Goal: Information Seeking & Learning: Understand process/instructions

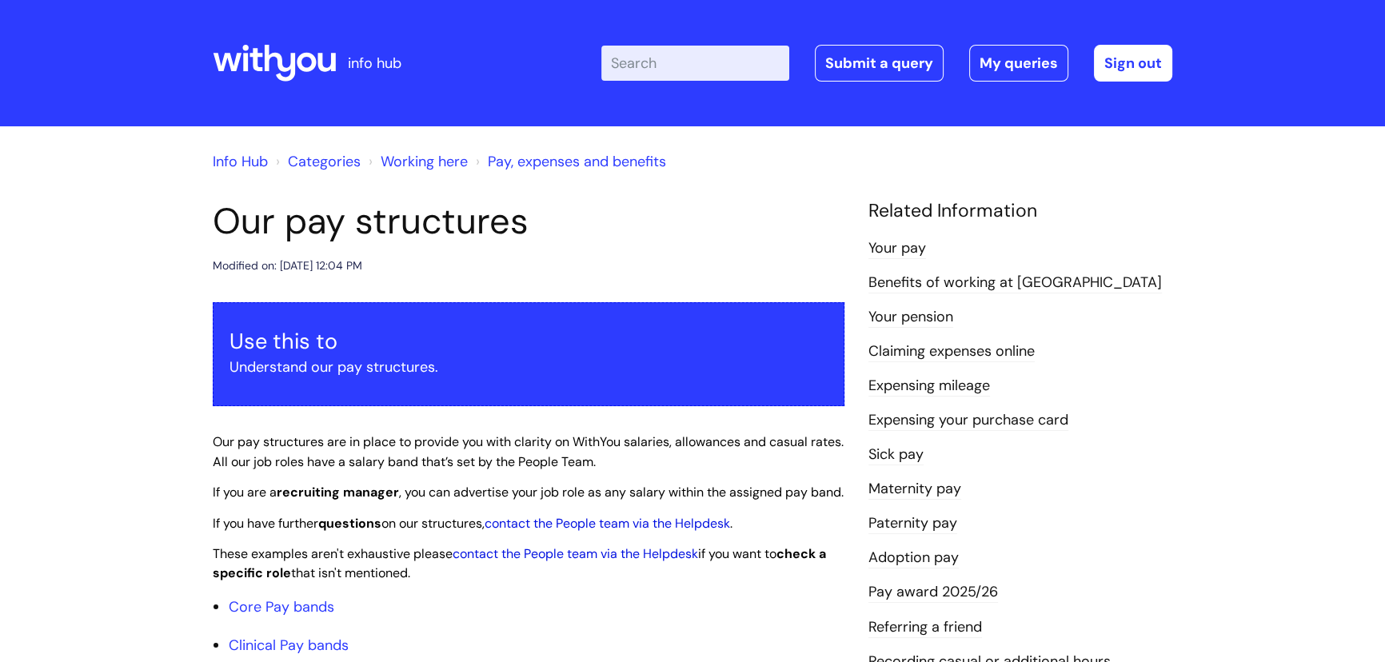
click at [419, 158] on link "Working here" at bounding box center [424, 161] width 87 height 19
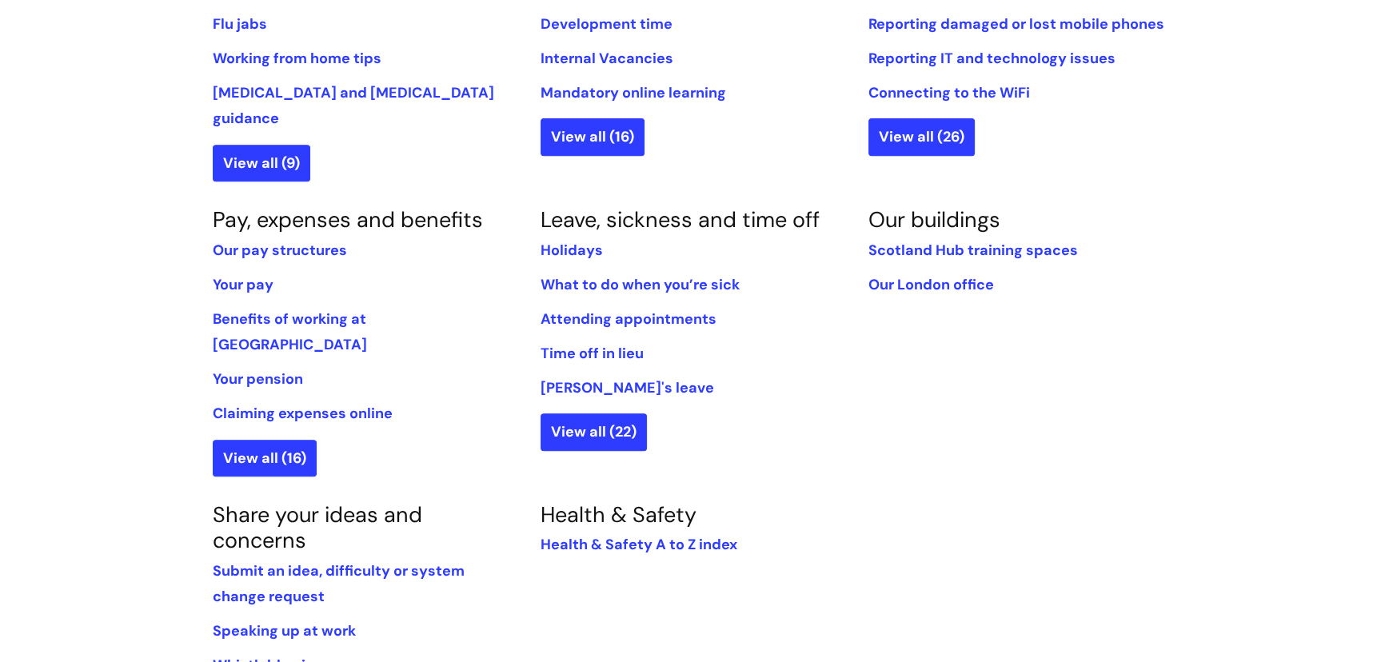
scroll to position [520, 0]
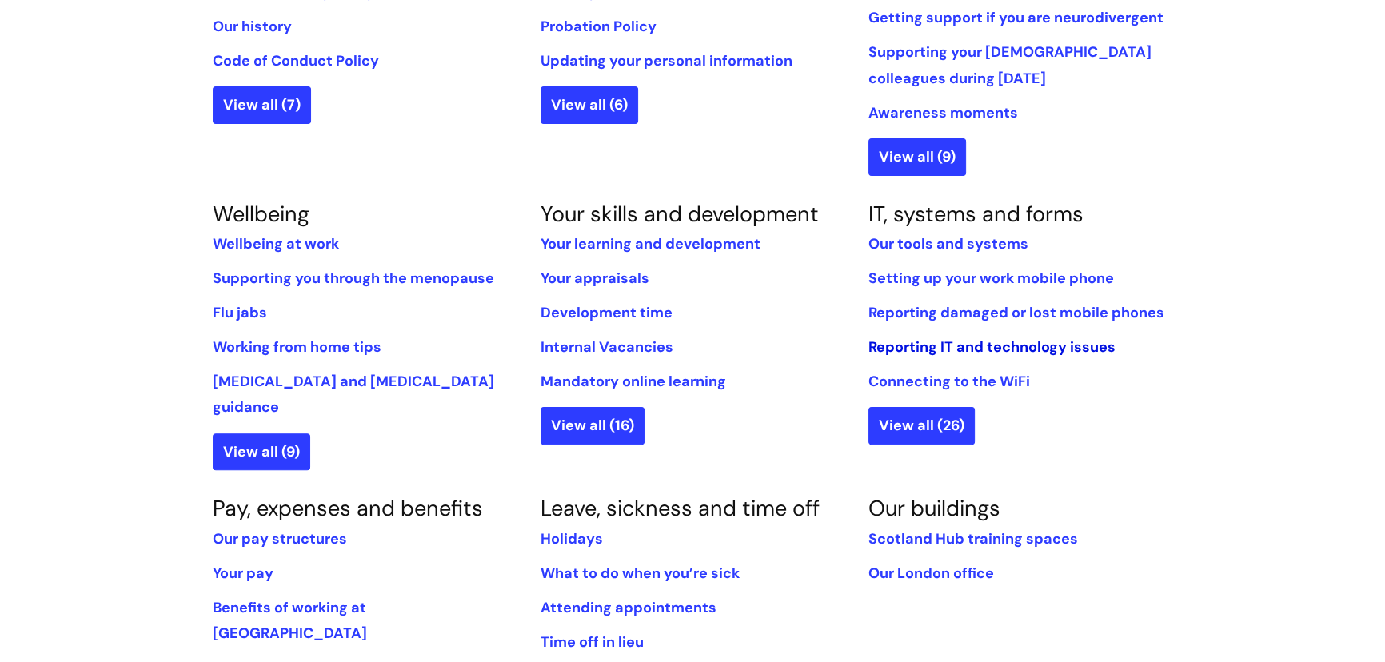
click at [952, 344] on link "Reporting IT and technology issues" at bounding box center [991, 346] width 247 height 19
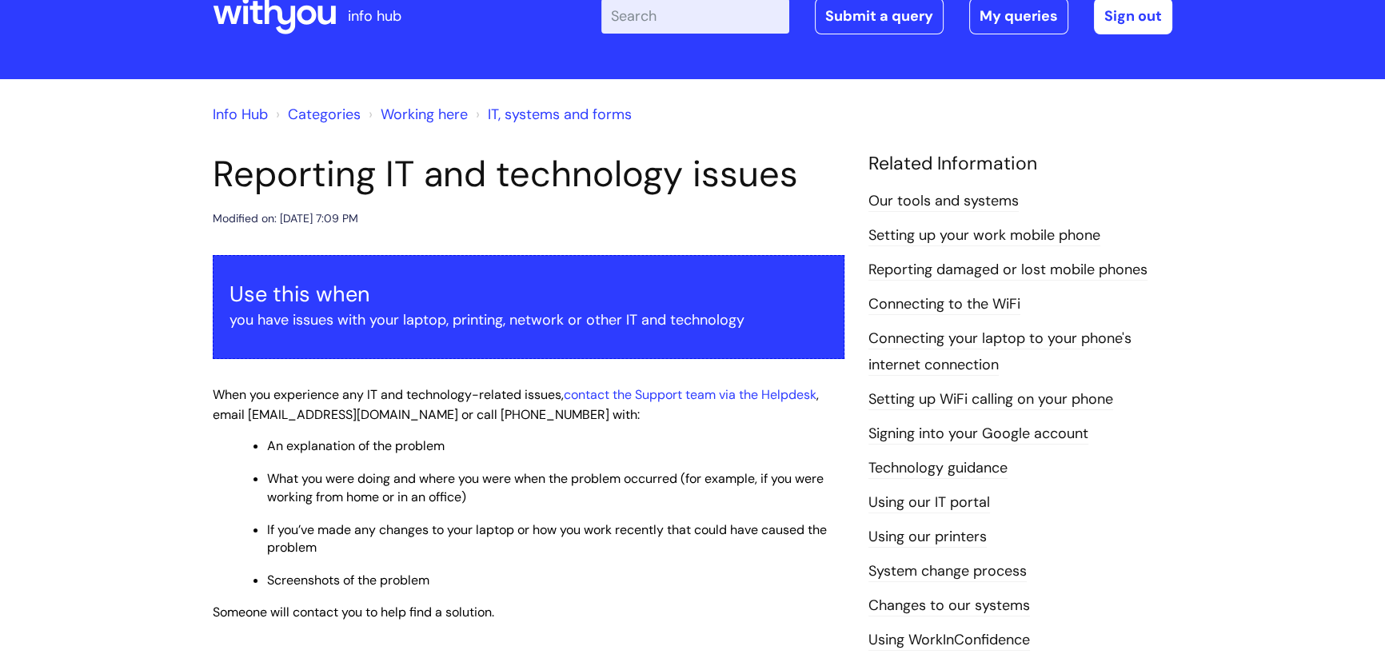
scroll to position [72, 0]
